Goal: Information Seeking & Learning: Learn about a topic

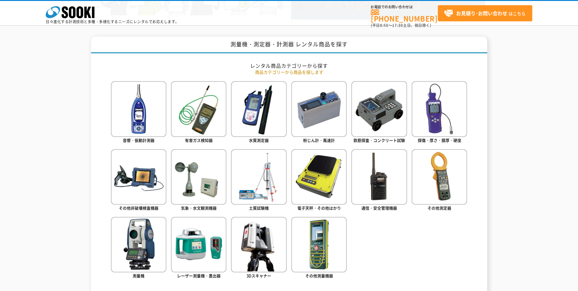
scroll to position [244, 0]
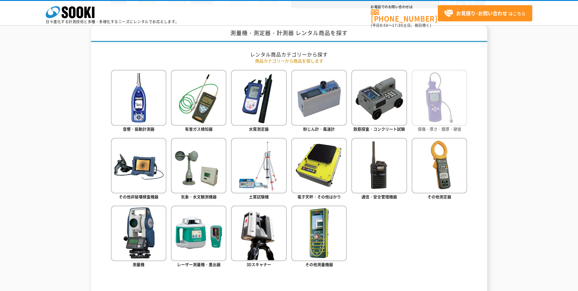
click at [436, 106] on img at bounding box center [439, 97] width 55 height 55
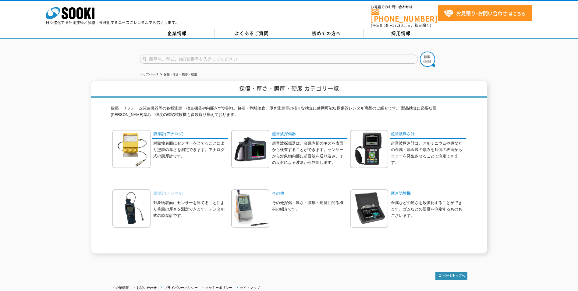
click at [172, 189] on link "膜厚計(デジタル)" at bounding box center [190, 193] width 76 height 9
click at [395, 132] on link "超音波厚さ計" at bounding box center [428, 134] width 76 height 9
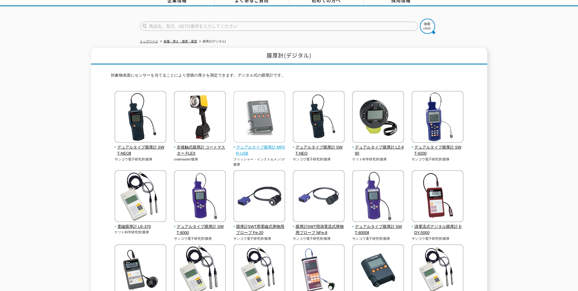
scroll to position [30, 0]
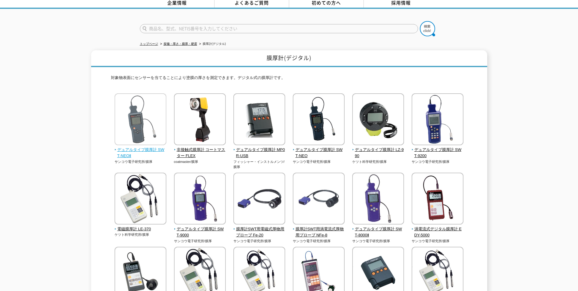
click at [151, 147] on span "デュアルタイプ膜厚計 SWT-NEOⅡ" at bounding box center [141, 153] width 52 height 13
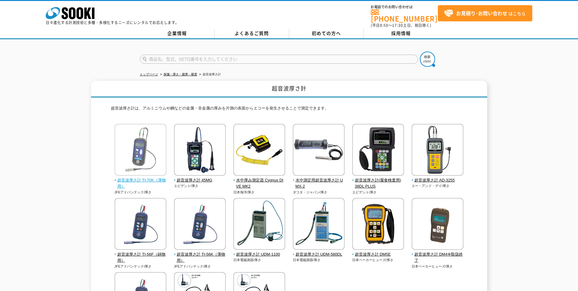
click at [156, 177] on span "超音波厚さ計 TI-70K（薄物用）" at bounding box center [141, 183] width 52 height 13
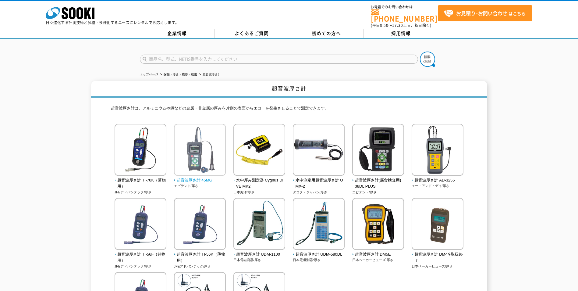
click at [204, 177] on span "超音波厚さ計 45MG" at bounding box center [200, 180] width 52 height 6
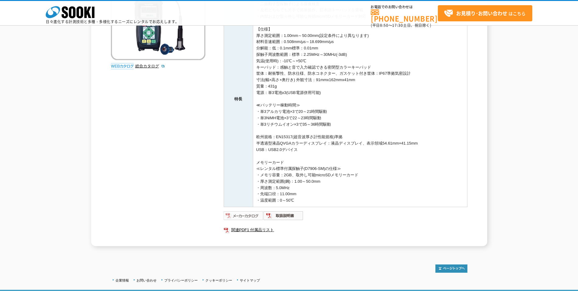
scroll to position [122, 0]
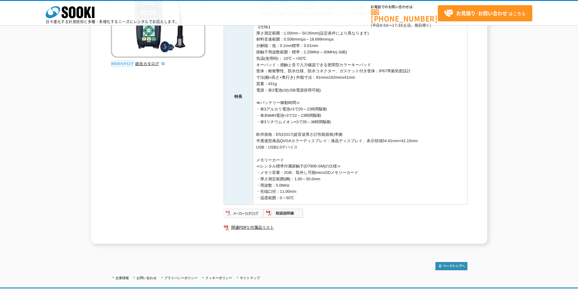
click at [249, 212] on img at bounding box center [244, 213] width 40 height 10
